Goal: Task Accomplishment & Management: Manage account settings

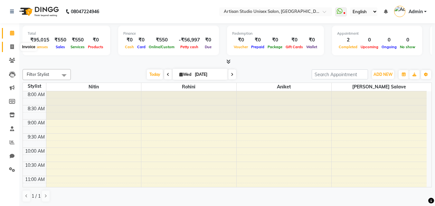
click at [10, 45] on span at bounding box center [11, 46] width 11 height 7
select select "4913"
select select "service"
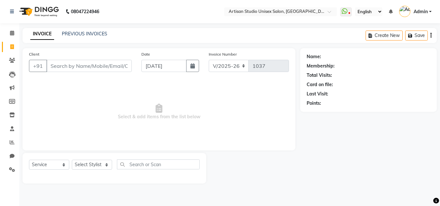
click at [82, 68] on input "Client" at bounding box center [88, 66] width 85 height 12
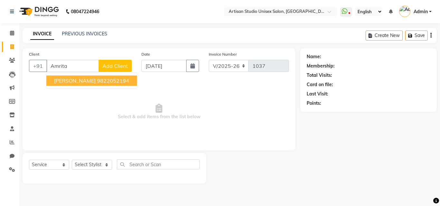
click at [99, 81] on ngb-highlight "9822052194" at bounding box center [113, 81] width 32 height 6
type input "9822052194"
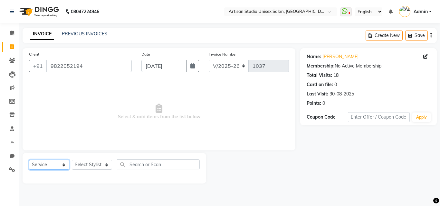
click at [49, 163] on select "Select Service Product Membership Package Voucher Prepaid Gift Card" at bounding box center [49, 165] width 40 height 10
select select "product"
click at [29, 160] on select "Select Service Product Membership Package Voucher Prepaid Gift Card" at bounding box center [49, 165] width 40 height 10
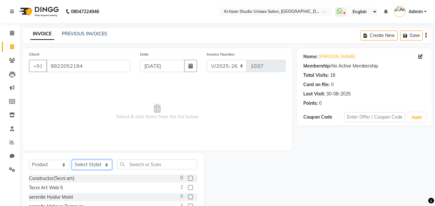
click at [89, 164] on select "Select Stylist [PERSON_NAME] [PERSON_NAME] [PERSON_NAME]" at bounding box center [92, 165] width 40 height 10
select select "31468"
click at [72, 160] on select "Select Stylist [PERSON_NAME] [PERSON_NAME] [PERSON_NAME]" at bounding box center [92, 165] width 40 height 10
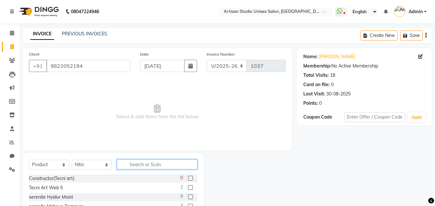
click at [144, 167] on input "text" at bounding box center [157, 165] width 81 height 10
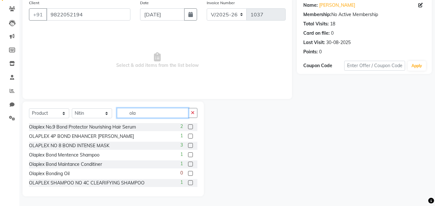
type input "ola"
click at [188, 163] on label at bounding box center [190, 164] width 5 height 5
click at [188, 163] on input "checkbox" at bounding box center [190, 165] width 4 height 4
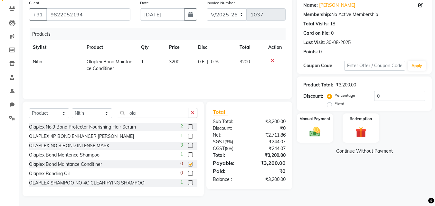
checkbox input "false"
click at [188, 154] on label at bounding box center [190, 155] width 5 height 5
click at [188, 154] on input "checkbox" at bounding box center [190, 155] width 4 height 4
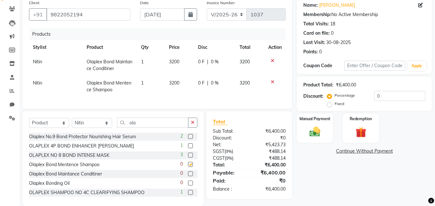
checkbox input "false"
click at [215, 61] on span "0 %" at bounding box center [215, 62] width 8 height 7
select select "31468"
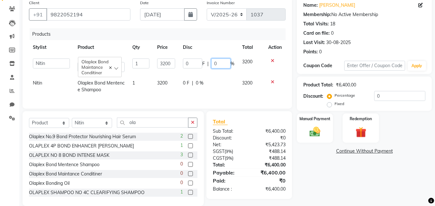
click at [223, 65] on input "0" at bounding box center [220, 64] width 19 height 10
type input "20"
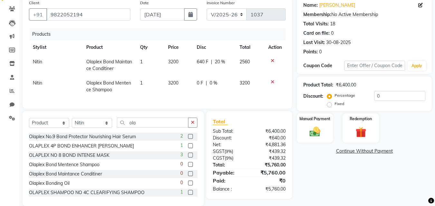
click at [397, 36] on div "Card on file: 0" at bounding box center [364, 33] width 122 height 7
click at [221, 63] on span "20 %" at bounding box center [220, 62] width 10 height 7
select select "31468"
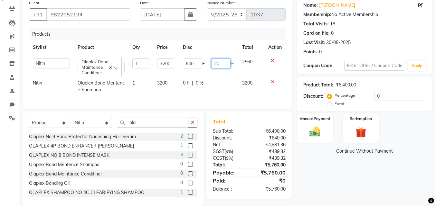
click at [225, 64] on input "20" at bounding box center [220, 64] width 19 height 10
type input "2"
type input "10"
click at [388, 53] on div "Points: 0" at bounding box center [364, 52] width 122 height 7
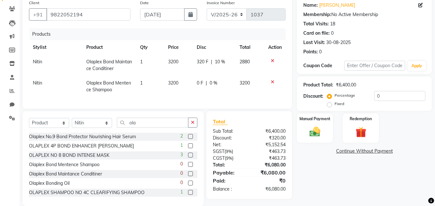
click at [221, 61] on span "10 %" at bounding box center [220, 62] width 10 height 7
select select "31468"
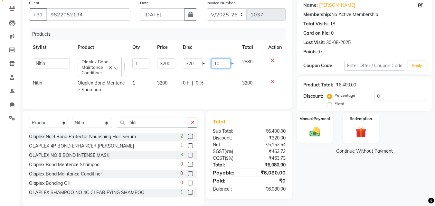
click at [225, 66] on input "10" at bounding box center [220, 64] width 19 height 10
type input "1"
type input "9"
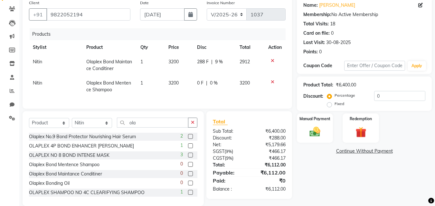
click at [360, 38] on div "Name: [PERSON_NAME] Membership: No Active Membership Total Visits: 18 Card on f…" at bounding box center [364, 27] width 122 height 56
click at [219, 61] on span "9 %" at bounding box center [219, 62] width 8 height 7
select select "31468"
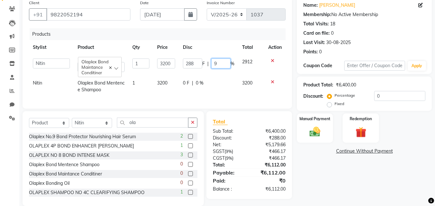
click at [221, 64] on input "9" at bounding box center [220, 64] width 19 height 10
type input "8"
click at [386, 39] on div "Name: [PERSON_NAME] Membership: No Active Membership Total Visits: 18 Card on f…" at bounding box center [364, 27] width 122 height 56
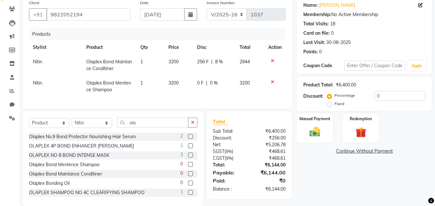
click at [219, 61] on span "8 %" at bounding box center [219, 62] width 8 height 7
select select "31468"
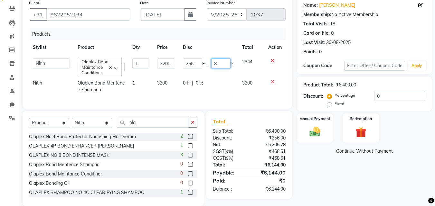
click at [223, 62] on input "8" at bounding box center [220, 64] width 19 height 10
type input "7"
click at [361, 43] on div "Last Visit: [DATE]" at bounding box center [364, 42] width 122 height 7
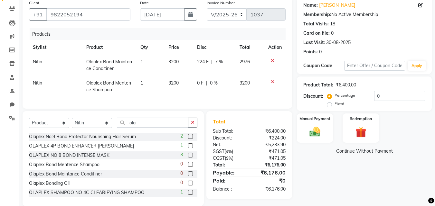
click at [219, 60] on span "7 %" at bounding box center [219, 62] width 8 height 7
select select "31468"
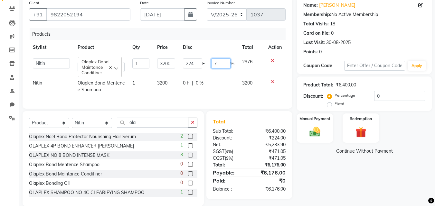
click at [221, 65] on input "7" at bounding box center [220, 64] width 19 height 10
type input "7.5"
click at [376, 39] on div "Name: [PERSON_NAME] Membership: No Active Membership Total Visits: 18 Card on f…" at bounding box center [364, 27] width 122 height 56
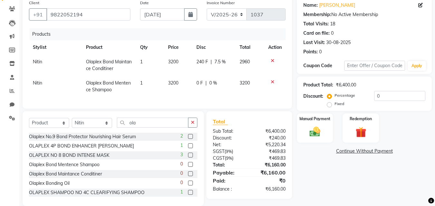
click at [222, 61] on span "7.5 %" at bounding box center [220, 62] width 11 height 7
select select "31468"
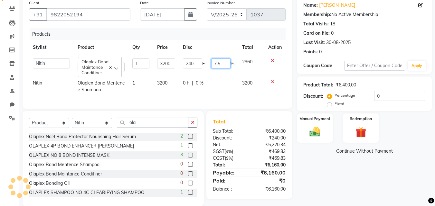
click at [227, 63] on input "7.5" at bounding box center [220, 64] width 19 height 10
type input "7.6"
click at [418, 39] on div "Name: [PERSON_NAME] Membership: No Active Membership Total Visits: 18 Card on f…" at bounding box center [364, 27] width 122 height 56
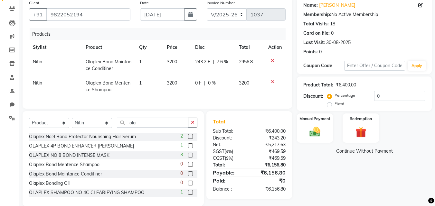
click at [224, 60] on span "7.6 %" at bounding box center [222, 62] width 11 height 7
select select "31468"
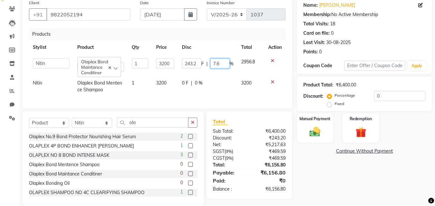
click at [220, 64] on input "7.6" at bounding box center [219, 64] width 19 height 10
type input "7.7"
click at [377, 36] on div "Card on file: 0" at bounding box center [364, 33] width 122 height 7
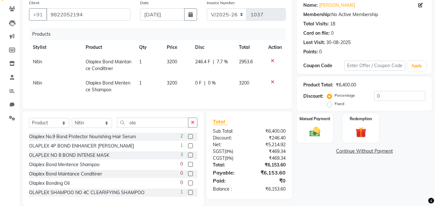
click at [223, 60] on span "7.7 %" at bounding box center [222, 62] width 11 height 7
select select "31468"
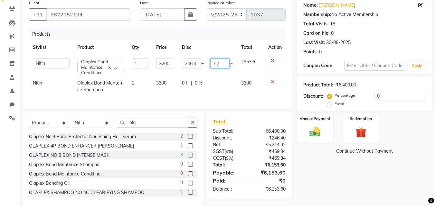
click at [222, 65] on input "7.7" at bounding box center [219, 64] width 19 height 10
type input "7.8"
drag, startPoint x: 378, startPoint y: 52, endPoint x: 379, endPoint y: 46, distance: 6.1
click at [378, 49] on div "Points: 0" at bounding box center [364, 52] width 122 height 7
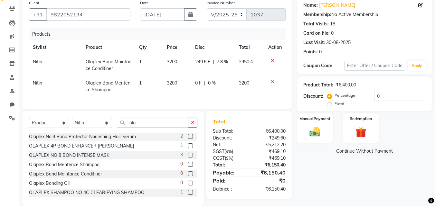
click at [223, 61] on span "7.8 %" at bounding box center [222, 62] width 11 height 7
select select "31468"
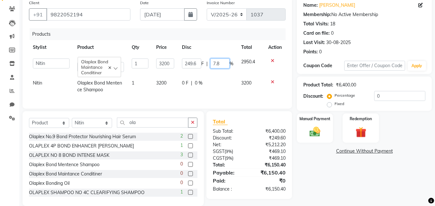
click at [221, 62] on input "7.8" at bounding box center [219, 64] width 19 height 10
type input "7.9"
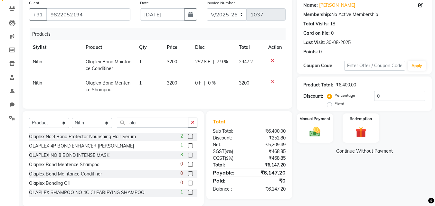
click at [373, 49] on div "Points: 0" at bounding box center [364, 52] width 122 height 7
click at [224, 62] on span "7.9 %" at bounding box center [222, 62] width 11 height 7
select select "31468"
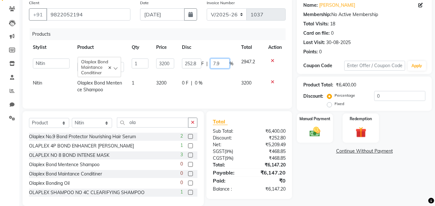
click at [221, 62] on input "7.9" at bounding box center [219, 64] width 19 height 10
type input "7.84"
click at [394, 44] on div "Last Visit: [DATE]" at bounding box center [364, 42] width 122 height 7
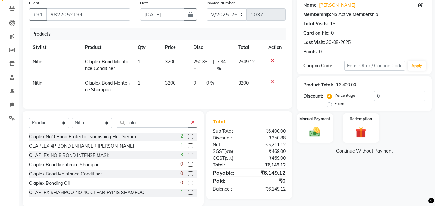
click at [228, 60] on span "7.84 %" at bounding box center [224, 66] width 14 height 14
select select "31468"
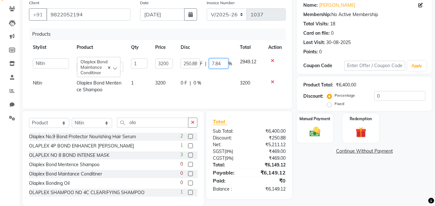
click at [222, 63] on input "7.84" at bounding box center [218, 64] width 19 height 10
type input "7.82"
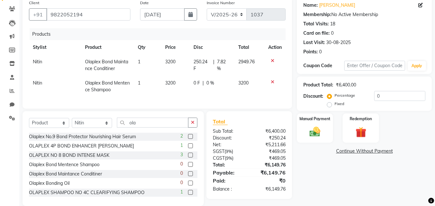
click at [383, 45] on div "Last Visit: [DATE]" at bounding box center [364, 42] width 122 height 7
click at [228, 61] on span "7.82 %" at bounding box center [224, 66] width 14 height 14
select select "31468"
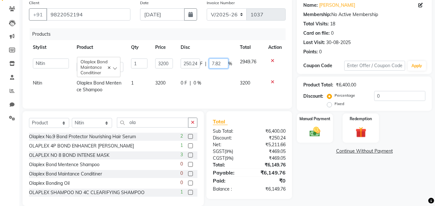
click at [222, 63] on input "7.82" at bounding box center [218, 64] width 19 height 10
type input "7.81"
click at [358, 54] on div "Points: 0" at bounding box center [364, 52] width 122 height 7
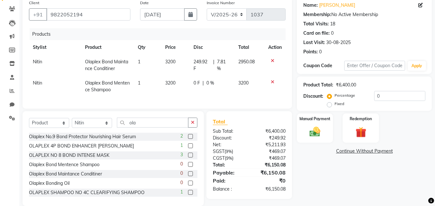
click at [227, 59] on span "7.81 %" at bounding box center [224, 66] width 14 height 14
select select "31468"
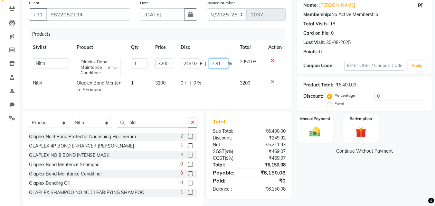
click at [221, 63] on input "7.81" at bounding box center [218, 64] width 19 height 10
type input "7.811"
click at [379, 43] on div "Last Visit: [DATE]" at bounding box center [364, 42] width 122 height 7
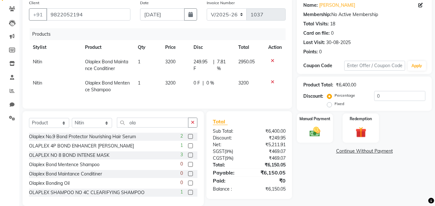
click at [229, 61] on span "7.81 %" at bounding box center [224, 66] width 14 height 14
select select "31468"
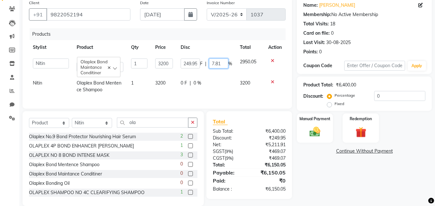
click at [224, 63] on input "7.81" at bounding box center [218, 64] width 19 height 10
type input "7.813"
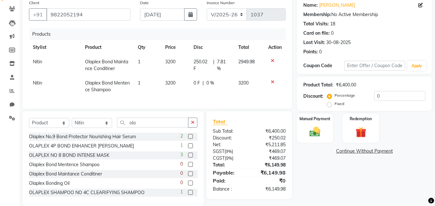
click at [384, 44] on div "Last Visit: [DATE]" at bounding box center [364, 42] width 122 height 7
click at [224, 59] on span "7.81 %" at bounding box center [224, 66] width 14 height 14
select select "31468"
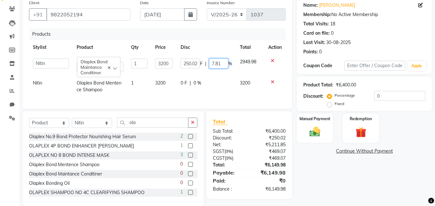
click at [224, 63] on input "7.81" at bounding box center [218, 64] width 19 height 10
type input "7.82"
click at [383, 44] on div "Last Visit: [DATE]" at bounding box center [364, 42] width 122 height 7
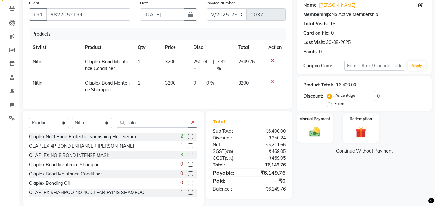
click at [226, 60] on span "7.82 %" at bounding box center [224, 66] width 14 height 14
select select "31468"
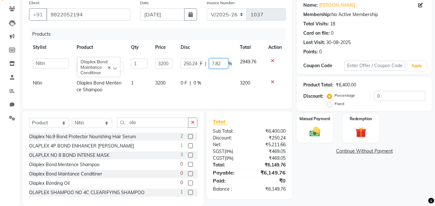
click at [224, 63] on input "7.82" at bounding box center [218, 64] width 19 height 10
type input "7.813"
click at [371, 45] on div "Last Visit: [DATE]" at bounding box center [364, 42] width 122 height 7
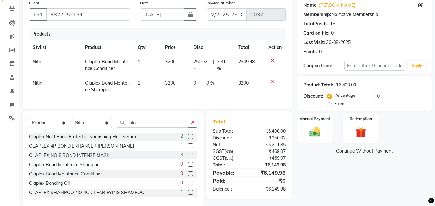
click at [228, 62] on span "7.81 %" at bounding box center [224, 66] width 14 height 14
select select "31468"
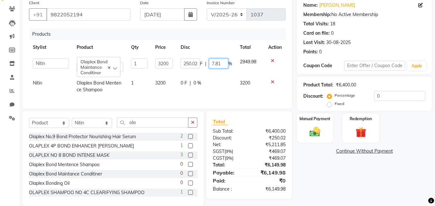
click at [223, 63] on input "7.81" at bounding box center [218, 64] width 19 height 10
type input "7.812"
drag, startPoint x: 372, startPoint y: 41, endPoint x: 369, endPoint y: 43, distance: 4.0
click at [372, 41] on div "Last Visit: [DATE]" at bounding box center [364, 42] width 122 height 7
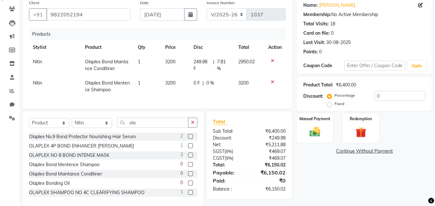
click at [215, 82] on div "0 F | 0 %" at bounding box center [212, 83] width 37 height 7
select select "31468"
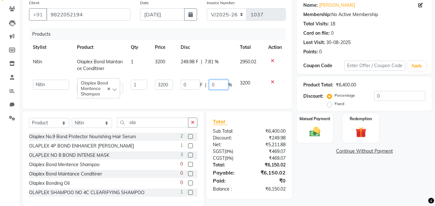
click at [225, 83] on input "0" at bounding box center [218, 85] width 19 height 10
type input "7.812"
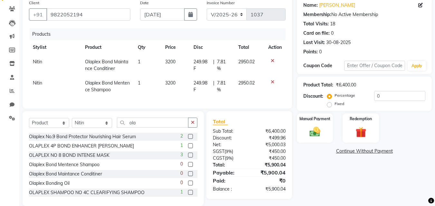
click at [403, 45] on div "Last Visit: [DATE]" at bounding box center [364, 42] width 122 height 7
click at [353, 150] on link "Continue Without Payment" at bounding box center [364, 151] width 132 height 7
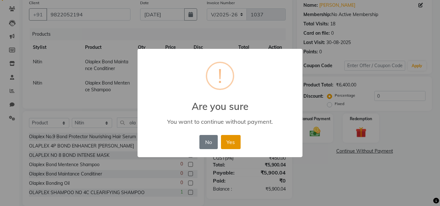
click at [232, 143] on button "Yes" at bounding box center [231, 142] width 20 height 14
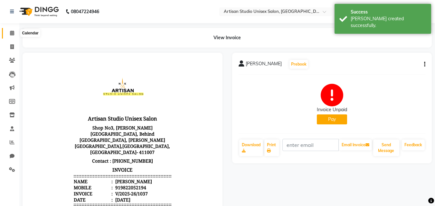
click at [13, 33] on icon at bounding box center [12, 33] width 4 height 5
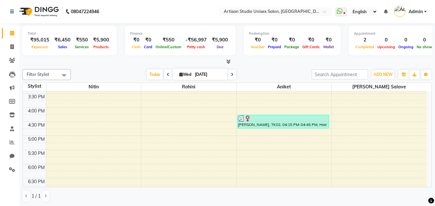
scroll to position [225, 0]
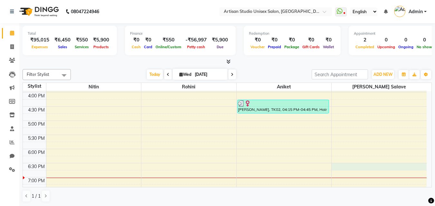
click at [370, 167] on div "8:00 AM 8:30 AM 9:00 AM 9:30 AM 10:00 AM 10:30 AM 11:00 AM 11:30 AM 12:00 PM 12…" at bounding box center [225, 64] width 404 height 397
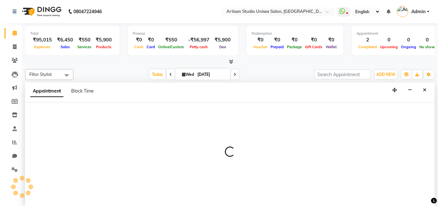
scroll to position [0, 0]
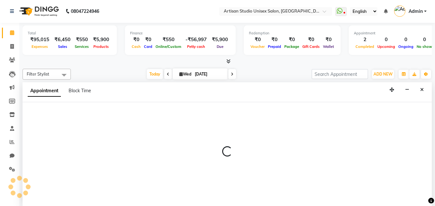
select select "65216"
select select "1110"
select select "tentative"
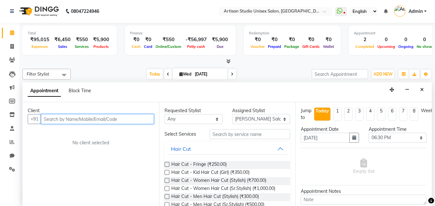
click at [141, 120] on input "text" at bounding box center [97, 119] width 113 height 10
type input "8956444250"
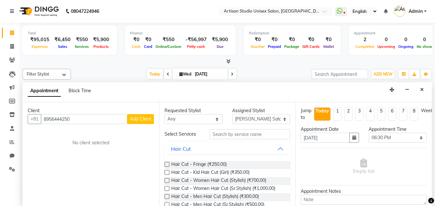
click at [139, 121] on span "Add Client" at bounding box center [141, 119] width 22 height 6
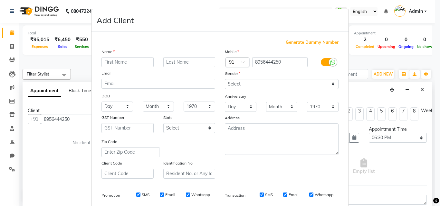
click at [83, 118] on ngb-modal-window "Add Client Generate Dummy Number Name Email DOB Day 01 02 03 04 05 06 07 08 09 …" at bounding box center [220, 103] width 440 height 206
click at [62, 141] on ngb-modal-window "Add Client Generate Dummy Number Name Email DOB Day 01 02 03 04 05 06 07 08 09 …" at bounding box center [220, 103] width 440 height 206
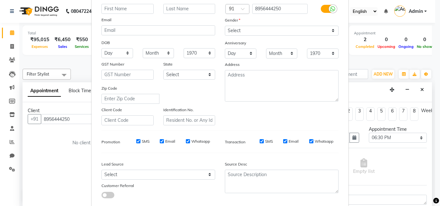
scroll to position [64, 0]
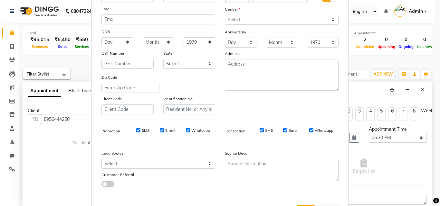
click at [64, 140] on ngb-modal-window "Add Client Generate Dummy Number Name Email DOB Day 01 02 03 04 05 06 07 08 09 …" at bounding box center [220, 103] width 440 height 206
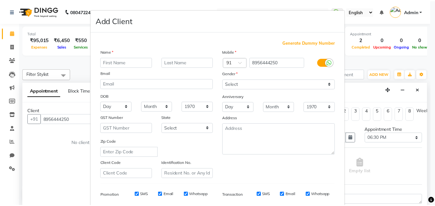
scroll to position [91, 0]
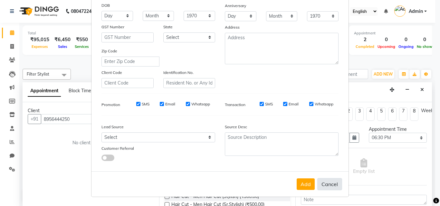
click at [330, 184] on button "Cancel" at bounding box center [329, 184] width 25 height 12
select select
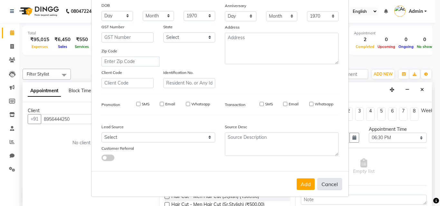
select select
checkbox input "false"
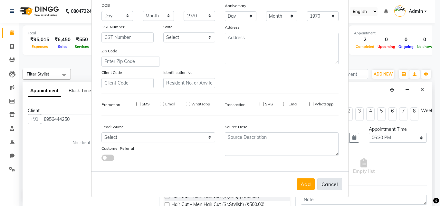
checkbox input "false"
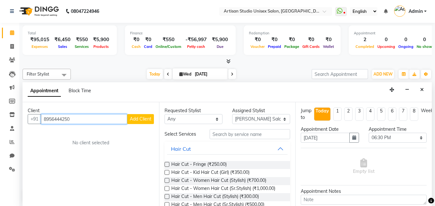
click at [78, 118] on input "8956444250" at bounding box center [84, 119] width 86 height 10
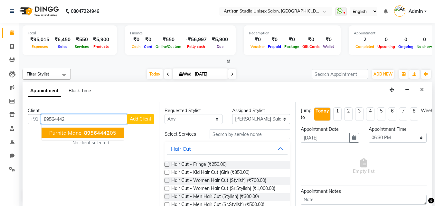
click at [98, 138] on button "Purnita Mane 89564442 05" at bounding box center [83, 133] width 82 height 10
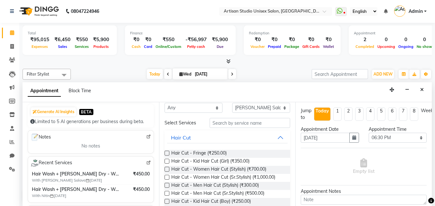
scroll to position [0, 0]
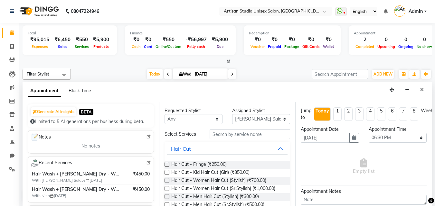
type input "8956444205"
click at [229, 134] on input "text" at bounding box center [250, 134] width 81 height 10
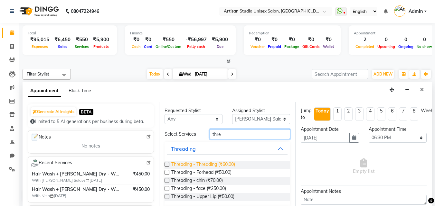
type input "thre"
click at [222, 165] on span "Threading - Threading (₹60.00)" at bounding box center [203, 165] width 64 height 8
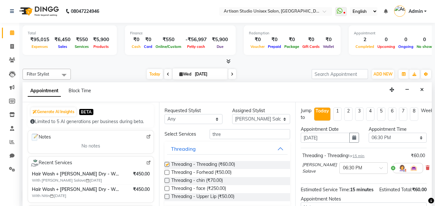
checkbox input "false"
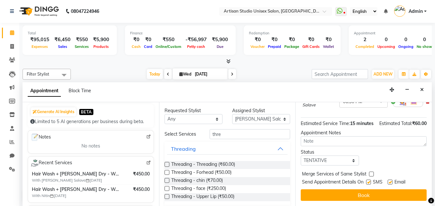
scroll to position [84, 0]
click at [371, 180] on label at bounding box center [368, 182] width 5 height 5
click at [370, 181] on input "checkbox" at bounding box center [368, 183] width 4 height 4
checkbox input "false"
click at [391, 180] on label at bounding box center [390, 182] width 5 height 5
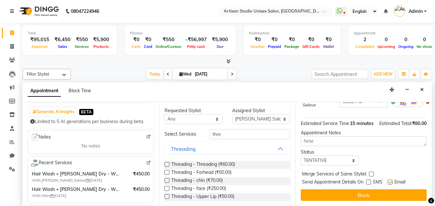
click at [391, 181] on input "checkbox" at bounding box center [390, 183] width 4 height 4
checkbox input "false"
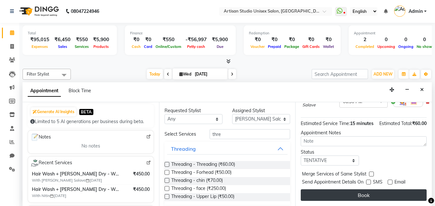
click at [391, 190] on button "Book" at bounding box center [364, 196] width 126 height 12
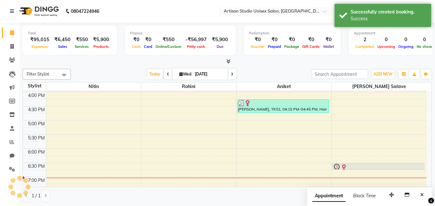
scroll to position [0, 0]
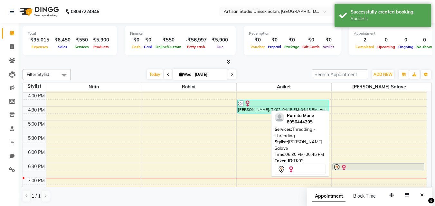
click at [389, 167] on div at bounding box center [378, 168] width 91 height 8
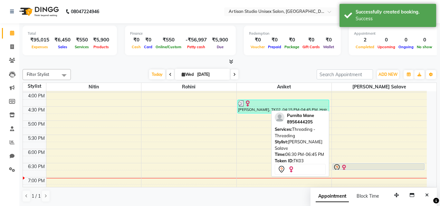
select select "7"
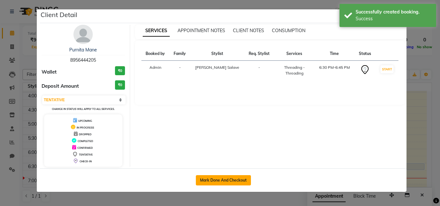
click at [228, 177] on button "Mark Done And Checkout" at bounding box center [223, 181] width 55 height 10
select select "service"
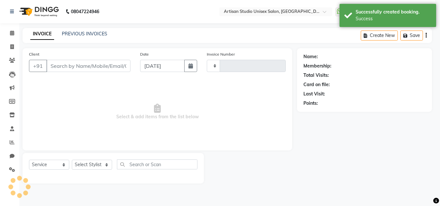
select select "3"
type input "1038"
select select "4913"
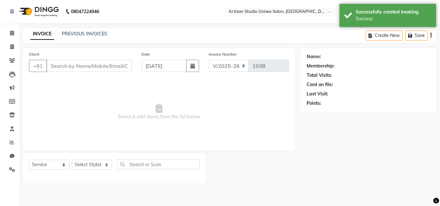
type input "8956444205"
select select "65216"
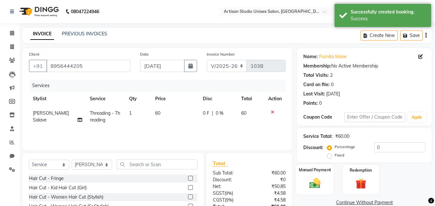
scroll to position [32, 0]
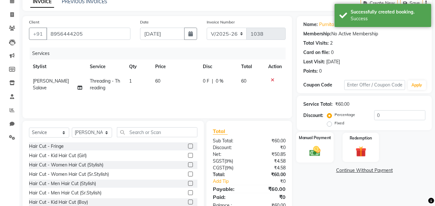
click at [320, 155] on img at bounding box center [315, 151] width 18 height 13
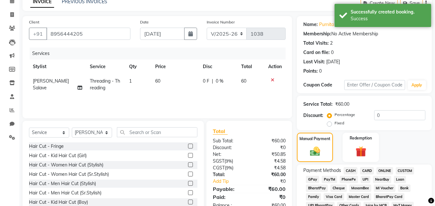
click at [352, 171] on span "CASH" at bounding box center [351, 171] width 14 height 7
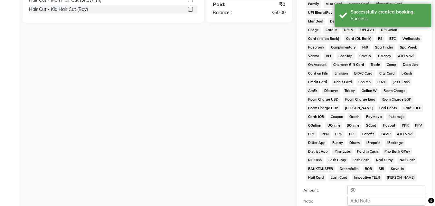
scroll to position [258, 0]
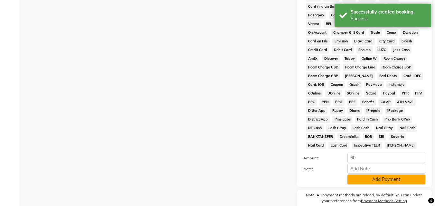
click at [359, 177] on button "Add Payment" at bounding box center [387, 180] width 78 height 10
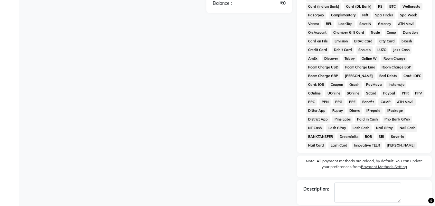
scroll to position [288, 0]
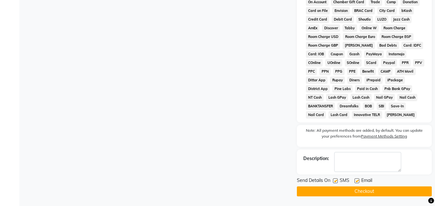
click at [335, 182] on label at bounding box center [335, 181] width 5 height 5
click at [335, 182] on input "checkbox" at bounding box center [335, 181] width 4 height 4
checkbox input "false"
click at [356, 182] on label at bounding box center [357, 181] width 5 height 5
click at [356, 182] on input "checkbox" at bounding box center [357, 181] width 4 height 4
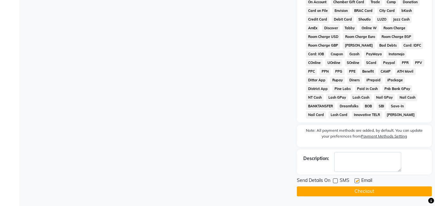
checkbox input "false"
click at [353, 191] on button "Checkout" at bounding box center [364, 192] width 135 height 10
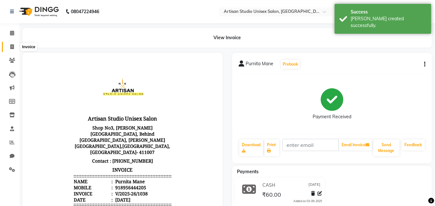
click at [14, 48] on icon at bounding box center [12, 46] width 4 height 5
select select "service"
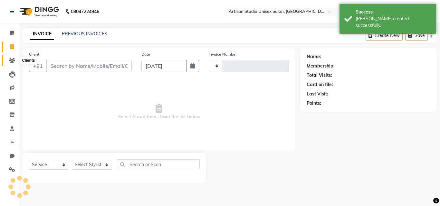
click at [14, 62] on icon at bounding box center [12, 60] width 6 height 5
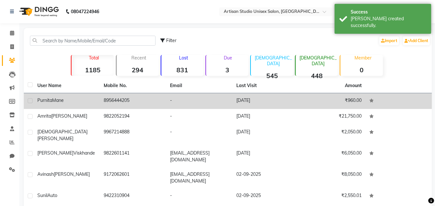
click at [73, 100] on div "Purnita Mane" at bounding box center [66, 100] width 59 height 7
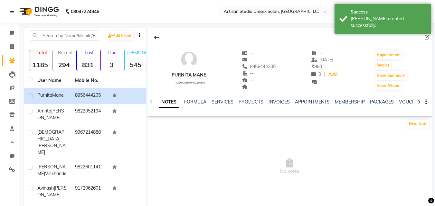
click at [426, 102] on icon "button" at bounding box center [426, 102] width 1 height 0
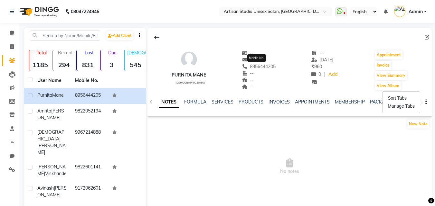
click at [265, 69] on span "8956444205" at bounding box center [259, 67] width 34 height 6
click at [427, 40] on span at bounding box center [428, 37] width 7 height 7
click at [425, 39] on icon at bounding box center [427, 37] width 5 height 5
select select "[DEMOGRAPHIC_DATA]"
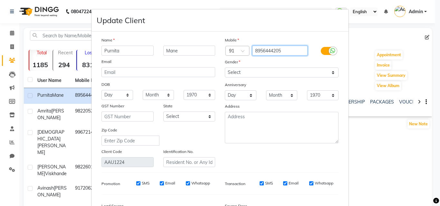
click at [275, 51] on input "8956444205" at bounding box center [280, 51] width 56 height 10
click at [277, 51] on input "8956444205" at bounding box center [280, 51] width 56 height 10
click at [282, 49] on input "895644425" at bounding box center [280, 51] width 56 height 10
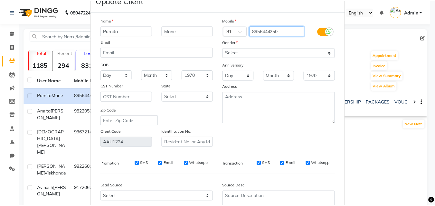
scroll to position [79, 0]
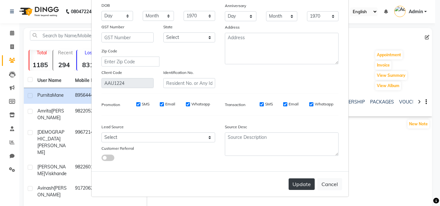
type input "8956444250"
click at [294, 183] on button "Update" at bounding box center [302, 185] width 26 height 12
select select
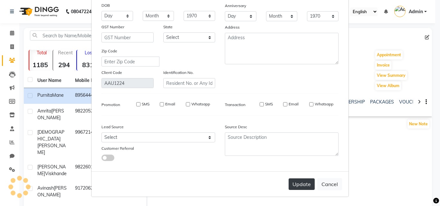
select select
checkbox input "false"
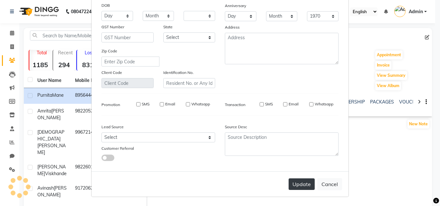
checkbox input "false"
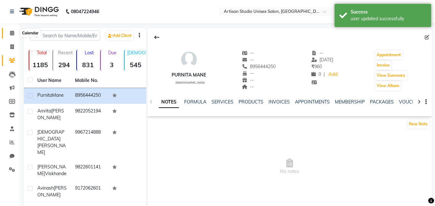
click at [13, 33] on icon at bounding box center [12, 33] width 4 height 5
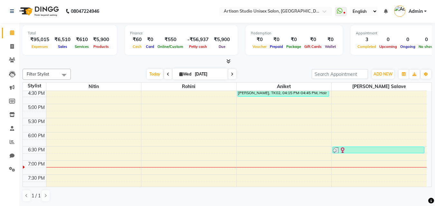
scroll to position [258, 0]
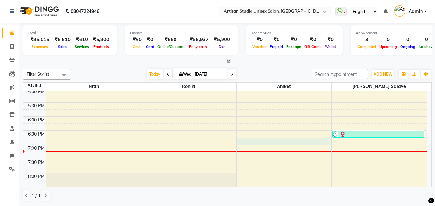
click at [263, 143] on div "8:00 AM 8:30 AM 9:00 AM 9:30 AM 10:00 AM 10:30 AM 11:00 AM 11:30 AM 12:00 PM 12…" at bounding box center [225, 31] width 404 height 397
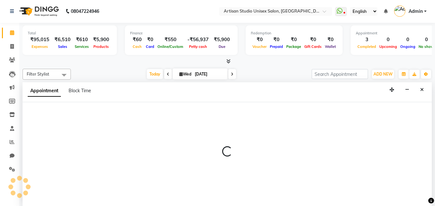
select select "51857"
select select "1125"
select select "tentative"
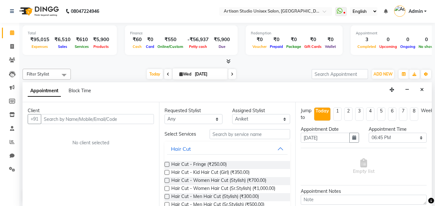
click at [116, 120] on input "text" at bounding box center [97, 119] width 113 height 10
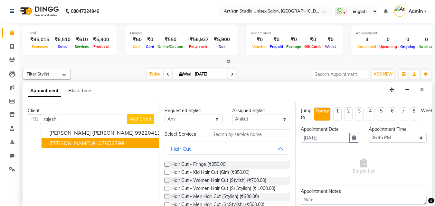
click at [120, 148] on button "[PERSON_NAME] 9167653799" at bounding box center [108, 143] width 133 height 10
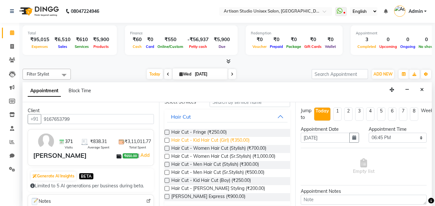
scroll to position [64, 0]
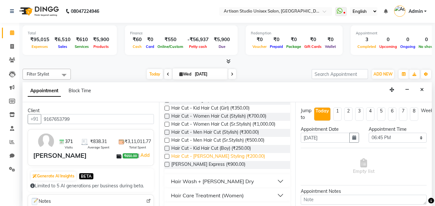
type input "9167653799"
click at [231, 156] on span "Hair Cut - [PERSON_NAME] Styling (₹200.00)" at bounding box center [218, 157] width 94 height 8
checkbox input "false"
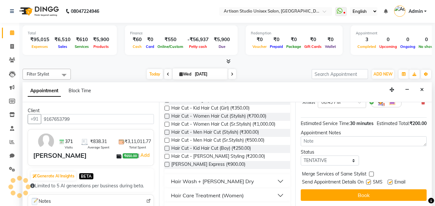
scroll to position [77, 0]
click at [367, 180] on label at bounding box center [368, 182] width 5 height 5
click at [367, 181] on input "checkbox" at bounding box center [368, 183] width 4 height 4
checkbox input "false"
click at [392, 180] on label at bounding box center [390, 182] width 5 height 5
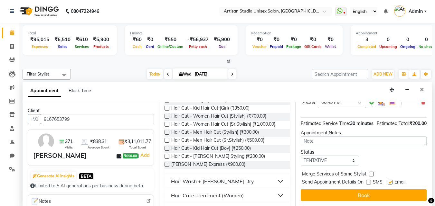
click at [392, 181] on input "checkbox" at bounding box center [390, 183] width 4 height 4
checkbox input "false"
click at [387, 190] on button "Book" at bounding box center [364, 196] width 126 height 12
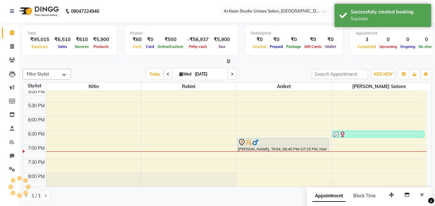
scroll to position [0, 0]
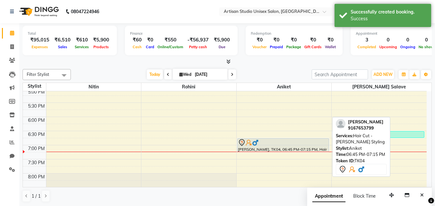
click at [290, 151] on div at bounding box center [283, 152] width 91 height 3
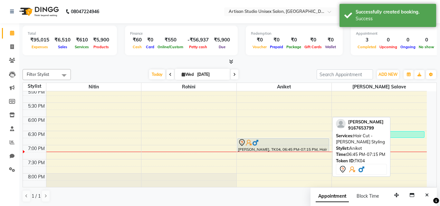
select select "7"
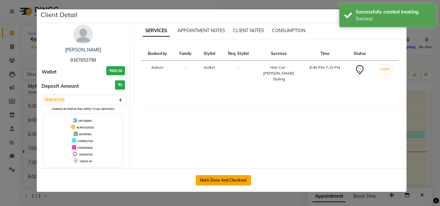
click at [215, 181] on button "Mark Done And Checkout" at bounding box center [223, 181] width 55 height 10
select select "4913"
select select "service"
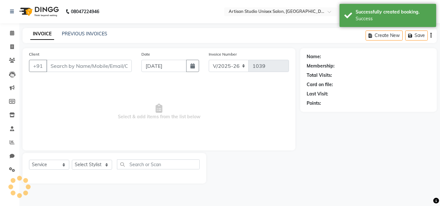
type input "9167653799"
select select "51857"
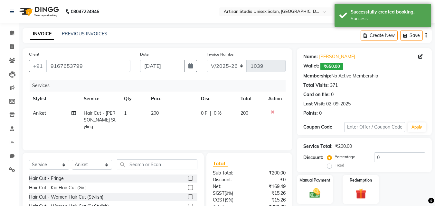
scroll to position [32, 0]
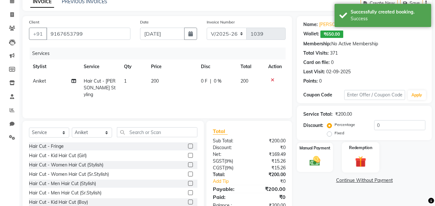
click at [359, 165] on img at bounding box center [361, 162] width 18 height 14
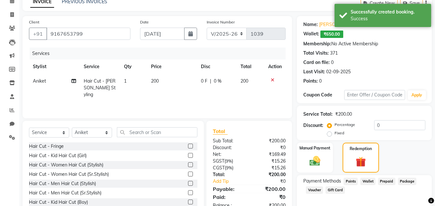
click at [371, 181] on span "Wallet" at bounding box center [367, 181] width 15 height 7
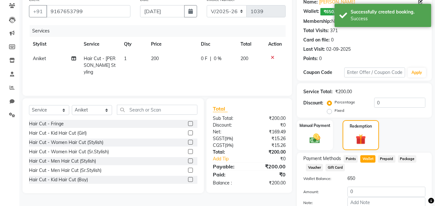
scroll to position [97, 0]
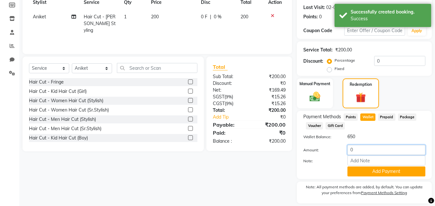
click at [362, 151] on input "0" at bounding box center [387, 150] width 78 height 10
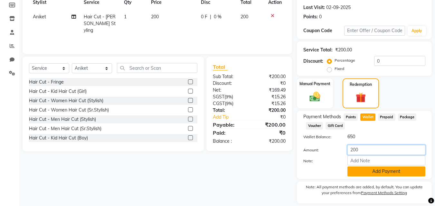
type input "200"
click at [395, 172] on button "Add Payment" at bounding box center [387, 172] width 78 height 10
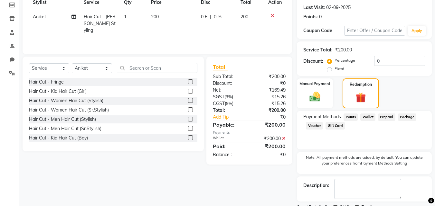
scroll to position [124, 0]
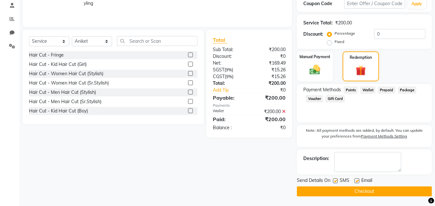
click at [336, 184] on div at bounding box center [335, 182] width 4 height 7
click at [336, 181] on label at bounding box center [335, 181] width 5 height 5
click at [336, 181] on input "checkbox" at bounding box center [335, 181] width 4 height 4
checkbox input "false"
click at [357, 183] on label at bounding box center [357, 181] width 5 height 5
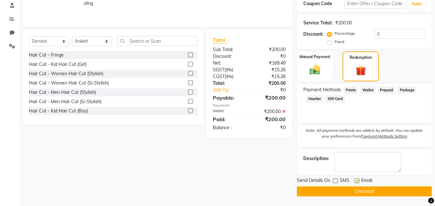
click at [357, 183] on input "checkbox" at bounding box center [357, 181] width 4 height 4
checkbox input "false"
click at [356, 190] on button "Checkout" at bounding box center [364, 192] width 135 height 10
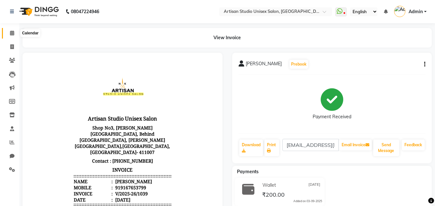
click at [14, 33] on icon at bounding box center [12, 33] width 4 height 5
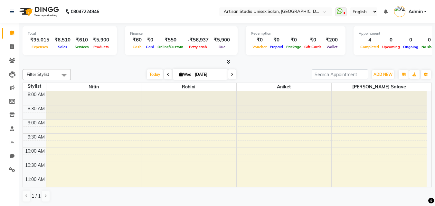
click at [222, 43] on div "Due" at bounding box center [221, 46] width 21 height 7
click at [222, 47] on span "Due" at bounding box center [222, 47] width 10 height 5
click at [220, 45] on span "Due" at bounding box center [222, 47] width 10 height 5
click at [220, 44] on div "Due" at bounding box center [221, 46] width 21 height 7
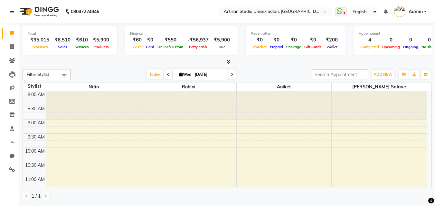
click at [227, 61] on icon at bounding box center [228, 61] width 4 height 5
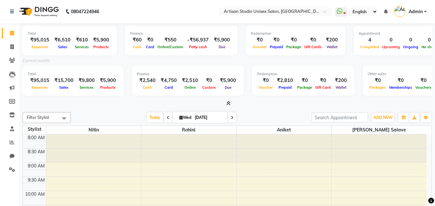
click at [227, 81] on div "₹5,900" at bounding box center [227, 80] width 21 height 7
click at [226, 84] on div "Due" at bounding box center [227, 87] width 21 height 7
click at [226, 85] on div "Due" at bounding box center [227, 87] width 21 height 7
click at [11, 61] on icon at bounding box center [12, 60] width 6 height 5
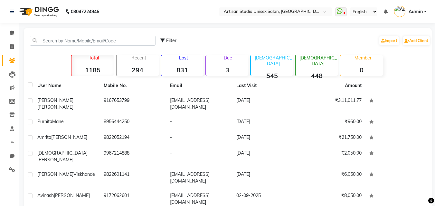
click at [229, 71] on strong "3" at bounding box center [227, 70] width 42 height 8
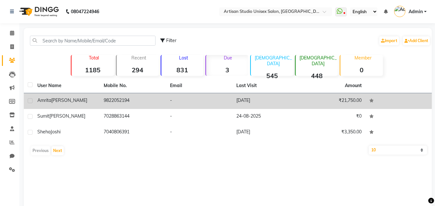
click at [213, 96] on td "-" at bounding box center [199, 101] width 66 height 16
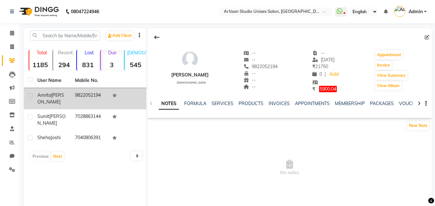
click at [322, 89] on span "5900.04" at bounding box center [328, 89] width 18 height 6
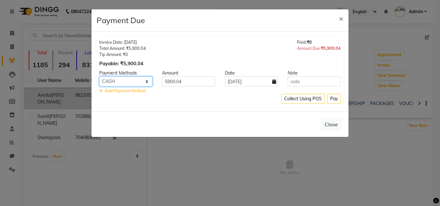
click at [117, 80] on select "CASH CARD ONLINE CUSTOM GPay PayTM PhonePe UPI NearBuy Loan BharatPay Cheque Mo…" at bounding box center [125, 82] width 53 height 10
select select "3"
click at [99, 77] on select "CASH CARD ONLINE CUSTOM GPay PayTM PhonePe UPI NearBuy Loan BharatPay Cheque Mo…" at bounding box center [125, 82] width 53 height 10
click at [333, 99] on button "Pay" at bounding box center [334, 99] width 14 height 10
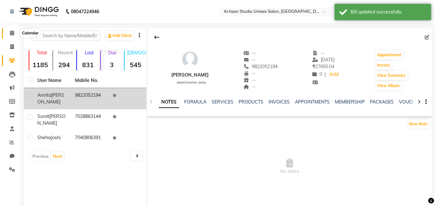
click at [10, 36] on span at bounding box center [11, 33] width 11 height 7
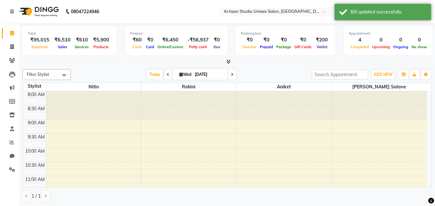
click at [229, 62] on icon at bounding box center [228, 61] width 4 height 5
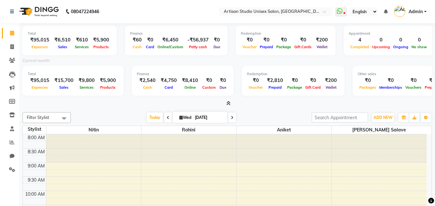
click at [227, 103] on icon at bounding box center [228, 103] width 4 height 5
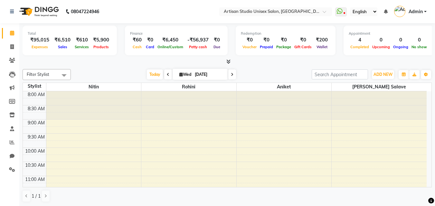
click at [226, 60] on icon at bounding box center [228, 61] width 4 height 5
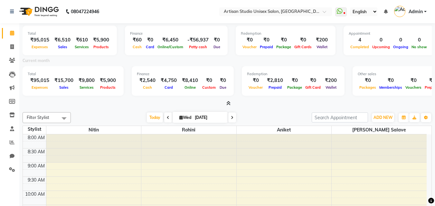
click at [226, 103] on icon at bounding box center [228, 103] width 4 height 5
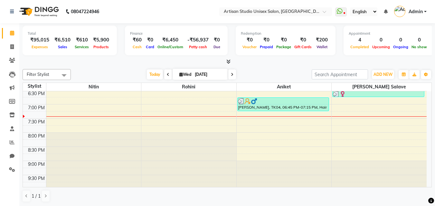
scroll to position [301, 0]
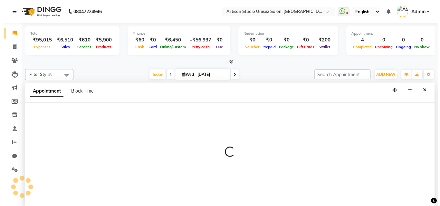
scroll to position [0, 0]
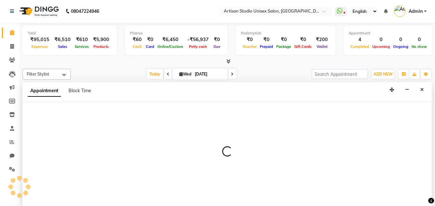
select select "65216"
select select "tentative"
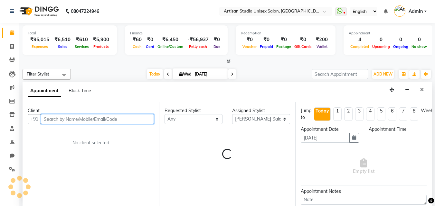
select select "1125"
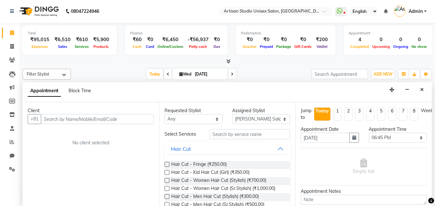
click at [103, 113] on div "Client" at bounding box center [91, 111] width 126 height 7
drag, startPoint x: 47, startPoint y: 113, endPoint x: 50, endPoint y: 114, distance: 3.6
click at [50, 114] on div "Client" at bounding box center [91, 111] width 126 height 7
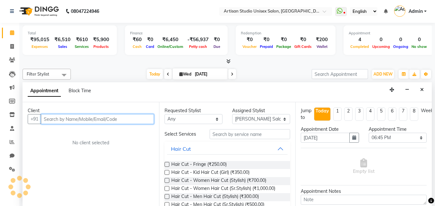
click at [55, 118] on input "text" at bounding box center [97, 119] width 113 height 10
type input "9"
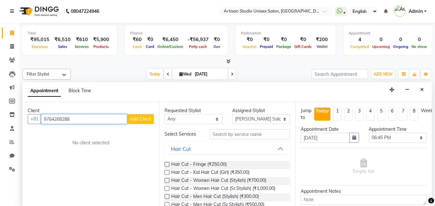
type input "9764268288"
click at [144, 118] on span "Add Client" at bounding box center [141, 119] width 22 height 6
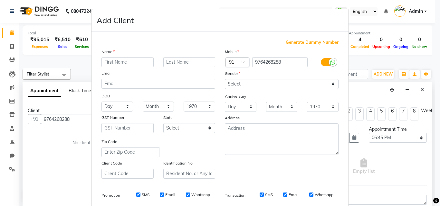
click at [130, 58] on input "text" at bounding box center [127, 62] width 52 height 10
type input "[PERSON_NAME]"
click at [178, 65] on input "text" at bounding box center [189, 62] width 52 height 10
type input "Lavate"
click at [258, 84] on select "Select [DEMOGRAPHIC_DATA] [DEMOGRAPHIC_DATA] Other Prefer Not To Say" at bounding box center [282, 84] width 114 height 10
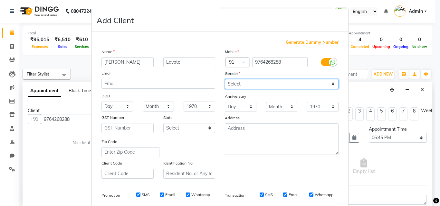
select select "[DEMOGRAPHIC_DATA]"
click at [225, 79] on select "Select [DEMOGRAPHIC_DATA] [DEMOGRAPHIC_DATA] Other Prefer Not To Say" at bounding box center [282, 84] width 114 height 10
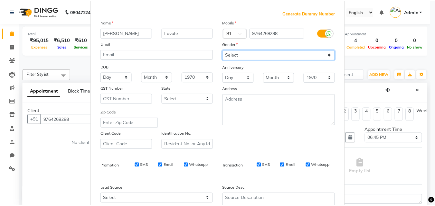
scroll to position [91, 0]
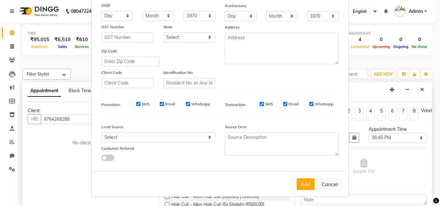
click at [304, 189] on button "Add" at bounding box center [306, 185] width 18 height 12
select select
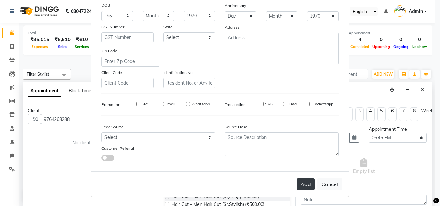
select select
checkbox input "false"
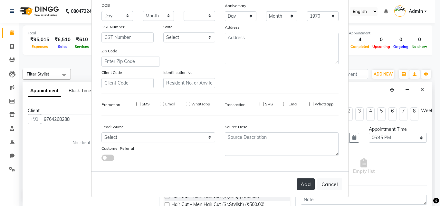
checkbox input "false"
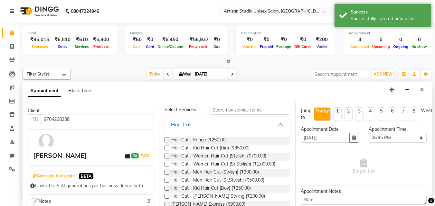
scroll to position [0, 0]
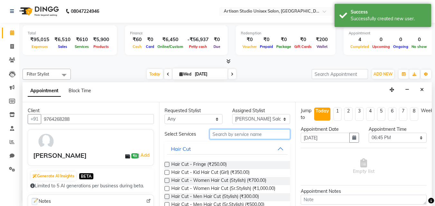
click at [241, 136] on input "text" at bounding box center [250, 134] width 81 height 10
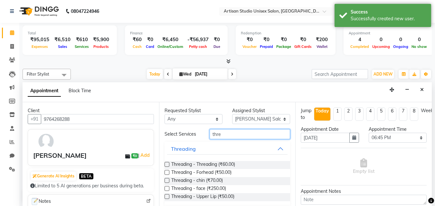
type input "thre"
click at [167, 165] on label at bounding box center [167, 164] width 5 height 5
click at [167, 165] on input "checkbox" at bounding box center [167, 165] width 4 height 4
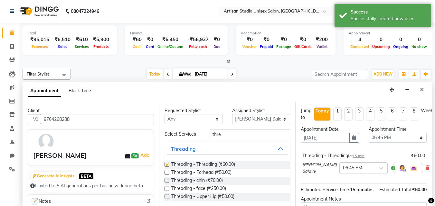
checkbox input "false"
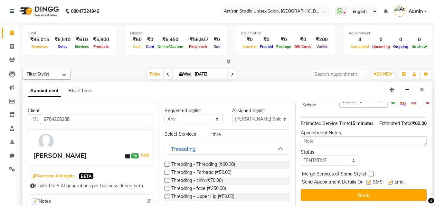
scroll to position [84, 0]
click at [369, 180] on label at bounding box center [368, 182] width 5 height 5
click at [369, 181] on input "checkbox" at bounding box center [368, 183] width 4 height 4
checkbox input "false"
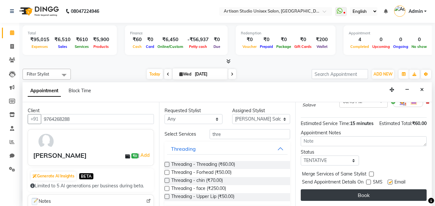
drag, startPoint x: 391, startPoint y: 176, endPoint x: 389, endPoint y: 188, distance: 12.1
click at [391, 180] on label at bounding box center [390, 182] width 5 height 5
click at [391, 181] on input "checkbox" at bounding box center [390, 183] width 4 height 4
checkbox input "false"
click at [388, 190] on button "Book" at bounding box center [364, 196] width 126 height 12
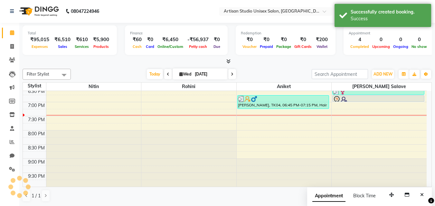
scroll to position [0, 0]
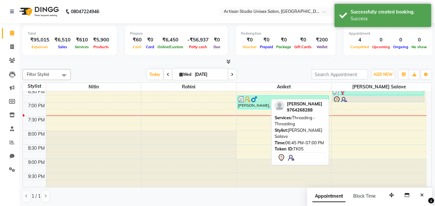
click at [370, 98] on div at bounding box center [378, 100] width 91 height 8
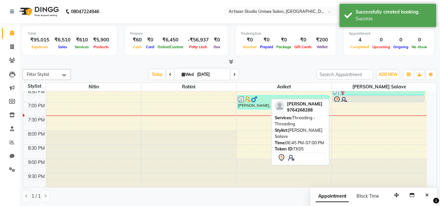
select select "7"
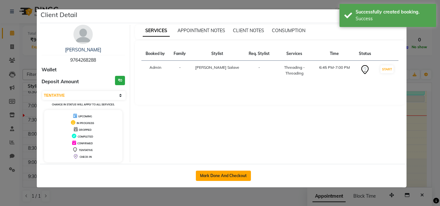
click at [216, 174] on button "Mark Done And Checkout" at bounding box center [223, 176] width 55 height 10
select select "service"
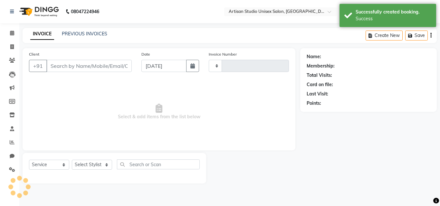
type input "1040"
select select "4913"
type input "9764268288"
select select "65216"
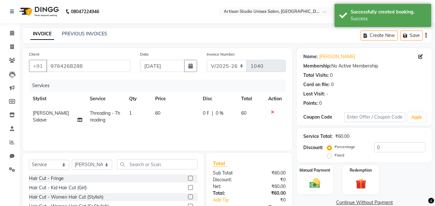
scroll to position [52, 0]
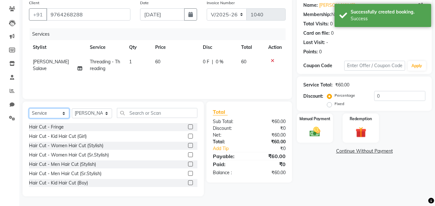
click at [55, 113] on select "Select Service Product Membership Package Voucher Prepaid Gift Card" at bounding box center [49, 114] width 40 height 10
select select "product"
click at [29, 109] on select "Select Service Product Membership Package Voucher Prepaid Gift Card" at bounding box center [49, 114] width 40 height 10
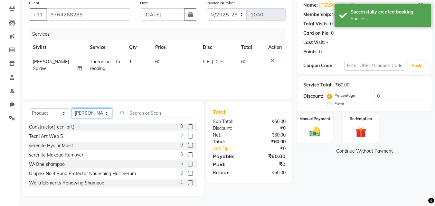
click at [92, 111] on select "Select Stylist [PERSON_NAME] [PERSON_NAME] [PERSON_NAME]" at bounding box center [92, 114] width 40 height 10
select select "31468"
click at [72, 109] on select "Select Stylist [PERSON_NAME] [PERSON_NAME] [PERSON_NAME]" at bounding box center [92, 114] width 40 height 10
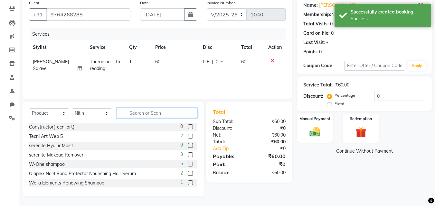
click at [152, 115] on input "text" at bounding box center [157, 113] width 81 height 10
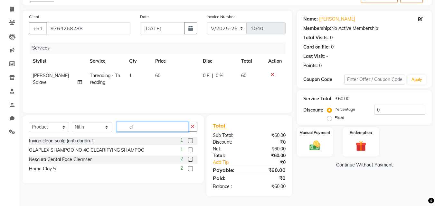
scroll to position [38, 0]
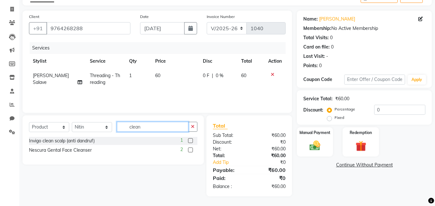
type input "clean"
click at [191, 141] on label at bounding box center [190, 141] width 5 height 5
click at [191, 141] on input "checkbox" at bounding box center [190, 141] width 4 height 4
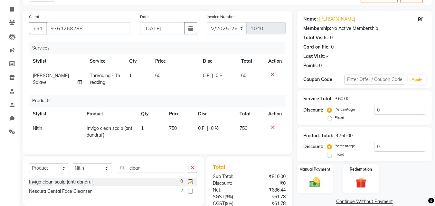
checkbox input "false"
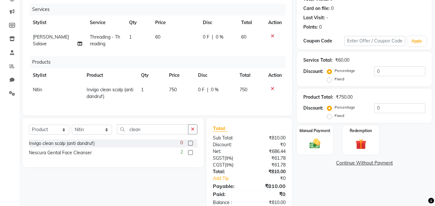
scroll to position [97, 0]
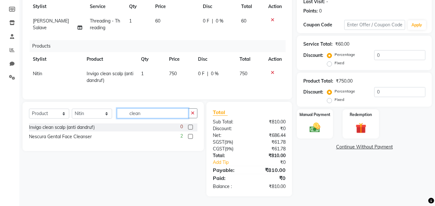
click at [166, 117] on input "clean" at bounding box center [153, 114] width 72 height 10
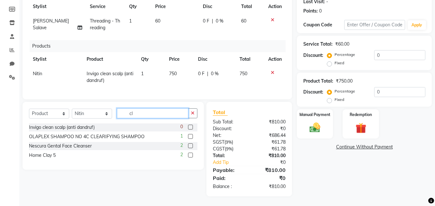
type input "c"
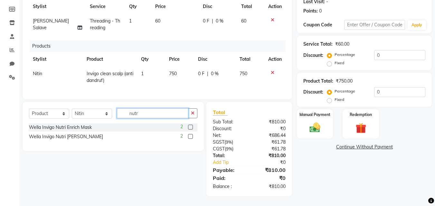
type input "nutr"
click at [189, 127] on label at bounding box center [190, 127] width 5 height 5
click at [189, 127] on input "checkbox" at bounding box center [190, 128] width 4 height 4
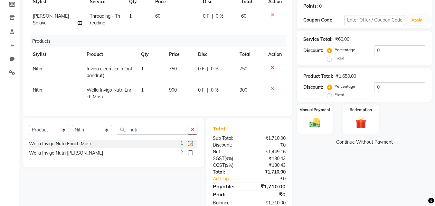
checkbox input "false"
click at [77, 135] on select "Select Stylist [PERSON_NAME] [PERSON_NAME] [PERSON_NAME]" at bounding box center [92, 130] width 40 height 10
select select "65216"
click at [72, 130] on select "Select Stylist [PERSON_NAME] [PERSON_NAME] [PERSON_NAME]" at bounding box center [92, 130] width 40 height 10
click at [53, 135] on select "Select Service Product Membership Package Voucher Prepaid Gift Card" at bounding box center [49, 130] width 40 height 10
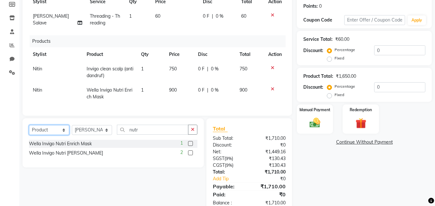
select select "service"
click at [29, 130] on select "Select Service Product Membership Package Voucher Prepaid Gift Card" at bounding box center [49, 130] width 40 height 10
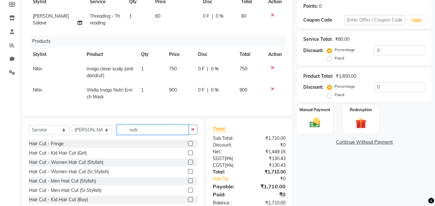
click at [154, 134] on input "nutr" at bounding box center [153, 130] width 72 height 10
type input "n"
type input "up"
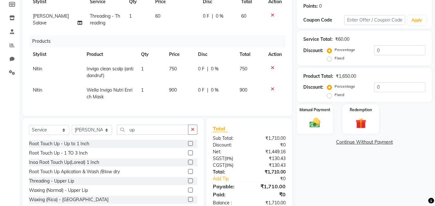
click at [188, 184] on label at bounding box center [190, 181] width 5 height 5
click at [188, 184] on input "checkbox" at bounding box center [190, 181] width 4 height 4
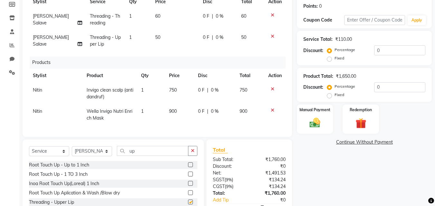
checkbox input "false"
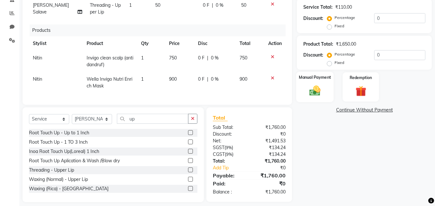
click at [321, 82] on div "Manual Payment" at bounding box center [315, 87] width 38 height 31
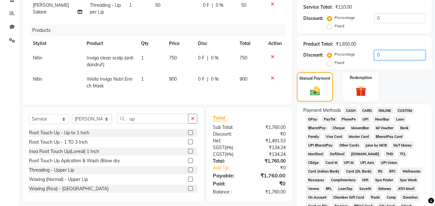
click at [393, 58] on input "0" at bounding box center [399, 55] width 51 height 10
type input "5"
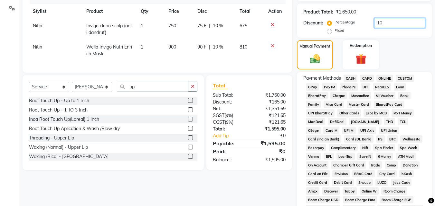
type input "1"
type input "9"
type input "5"
type input "4"
type input "3"
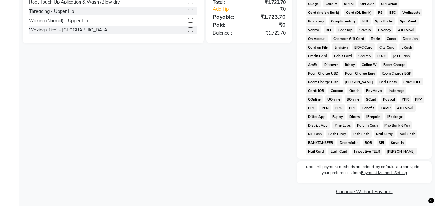
scroll to position [192, 0]
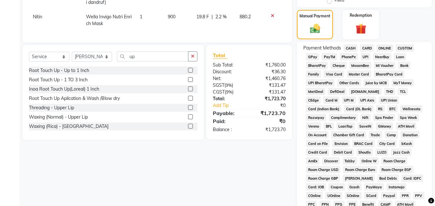
type input "2.2"
click at [366, 49] on span "CARD" at bounding box center [367, 47] width 14 height 7
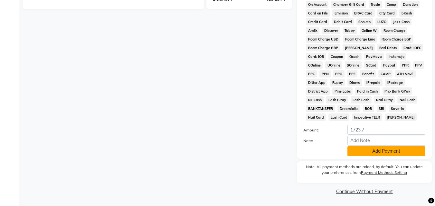
click at [371, 151] on button "Add Payment" at bounding box center [387, 152] width 78 height 10
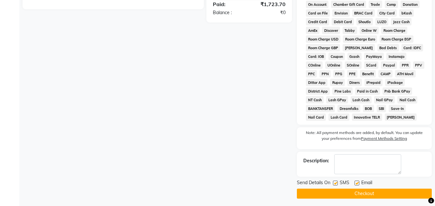
click at [338, 195] on button "Checkout" at bounding box center [364, 194] width 135 height 10
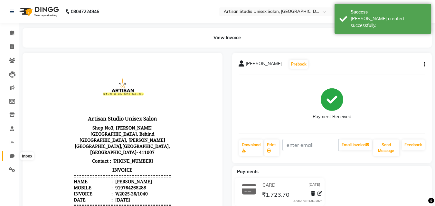
click at [11, 154] on icon at bounding box center [12, 156] width 5 height 5
select select "100"
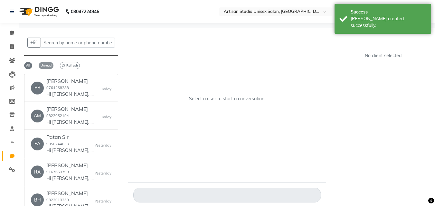
click at [50, 64] on span "Unread" at bounding box center [46, 65] width 15 height 7
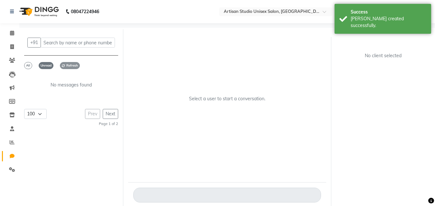
click at [69, 64] on span "Refresh" at bounding box center [70, 65] width 20 height 7
click at [40, 64] on span "Unread" at bounding box center [46, 65] width 15 height 7
click at [27, 64] on span "All" at bounding box center [28, 65] width 8 height 7
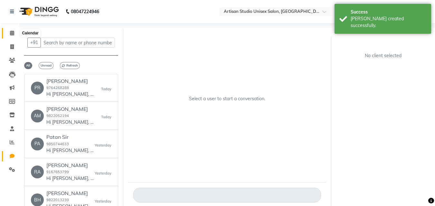
click at [13, 32] on icon at bounding box center [12, 33] width 4 height 5
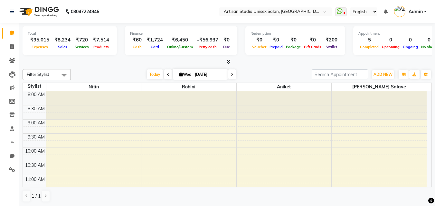
click at [228, 58] on div "Total ₹95,015 Expenses ₹8,234 Sales ₹720 Services ₹7,514 Products Finance ₹60 C…" at bounding box center [227, 44] width 409 height 42
